Goal: Task Accomplishment & Management: Manage account settings

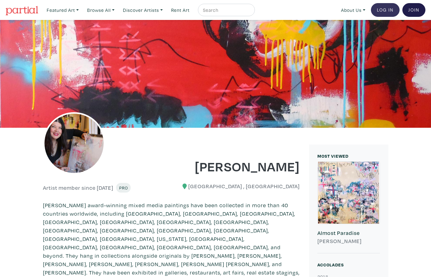
click at [381, 9] on link "Log In" at bounding box center [385, 10] width 29 height 14
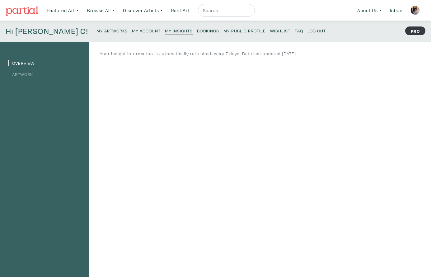
click at [96, 30] on small "My Artworks" at bounding box center [111, 31] width 31 height 6
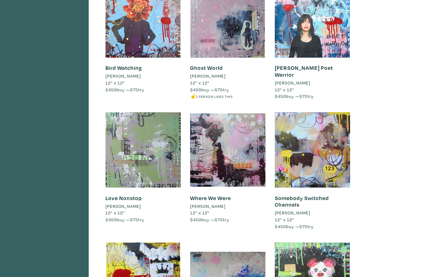
scroll to position [5830, 0]
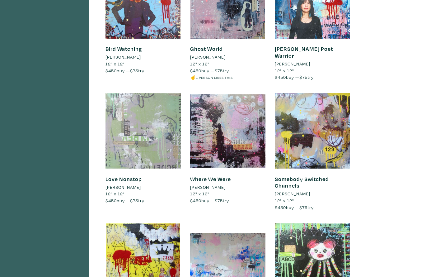
click at [150, 93] on div at bounding box center [142, 130] width 75 height 75
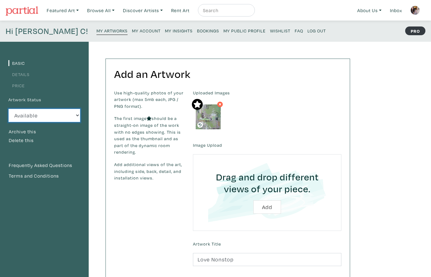
select select "3"
click at [96, 30] on small "My Artworks" at bounding box center [111, 31] width 31 height 6
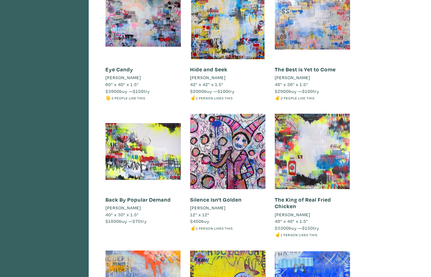
scroll to position [7375, 0]
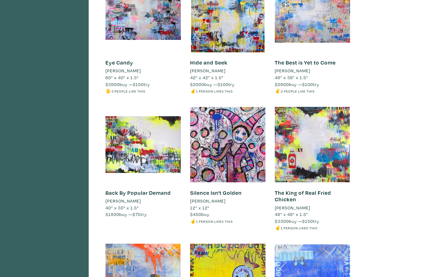
click at [326, 243] on div at bounding box center [312, 280] width 75 height 75
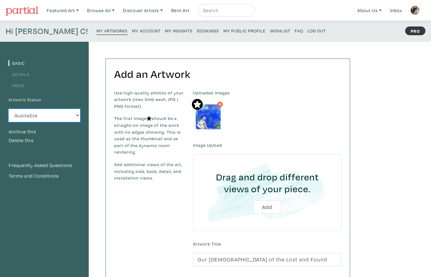
select select "3"
click at [96, 31] on small "My Artworks" at bounding box center [111, 31] width 31 height 6
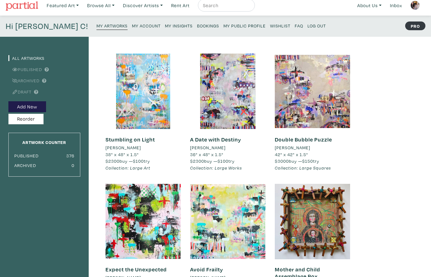
scroll to position [5, 0]
